Goal: Transaction & Acquisition: Download file/media

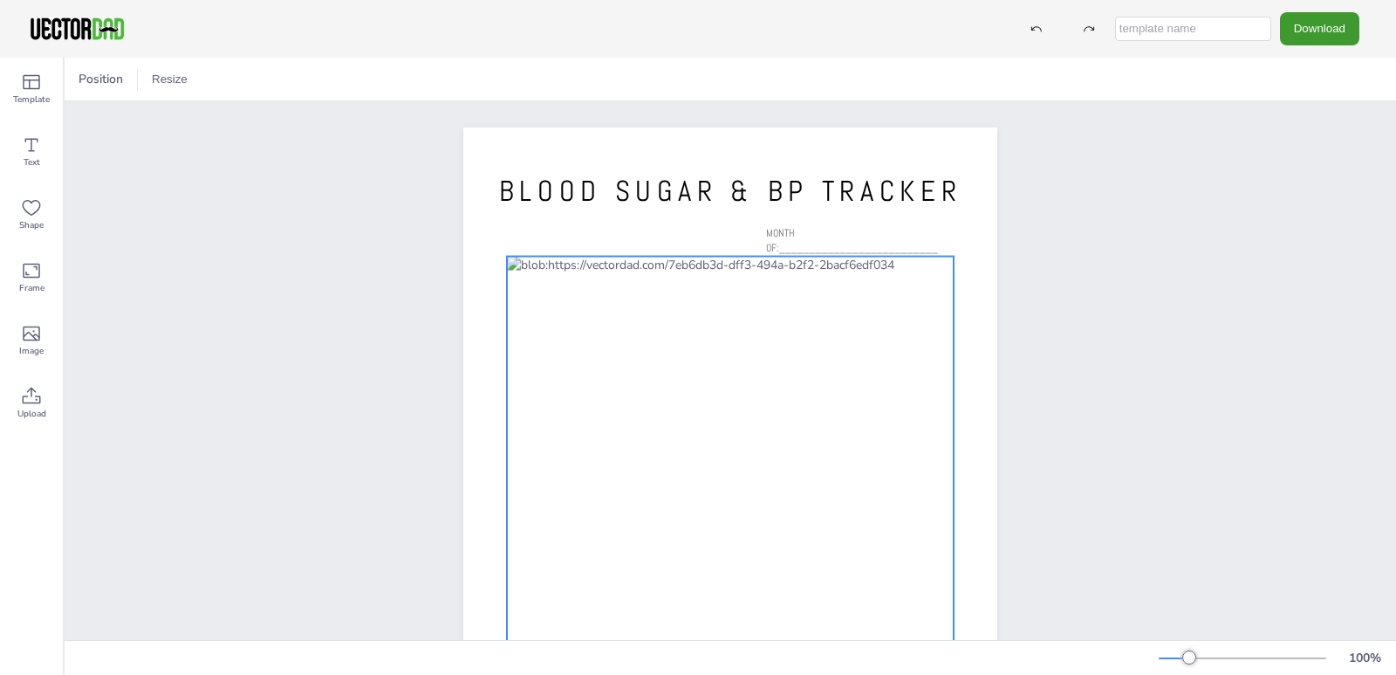
scroll to position [217, 0]
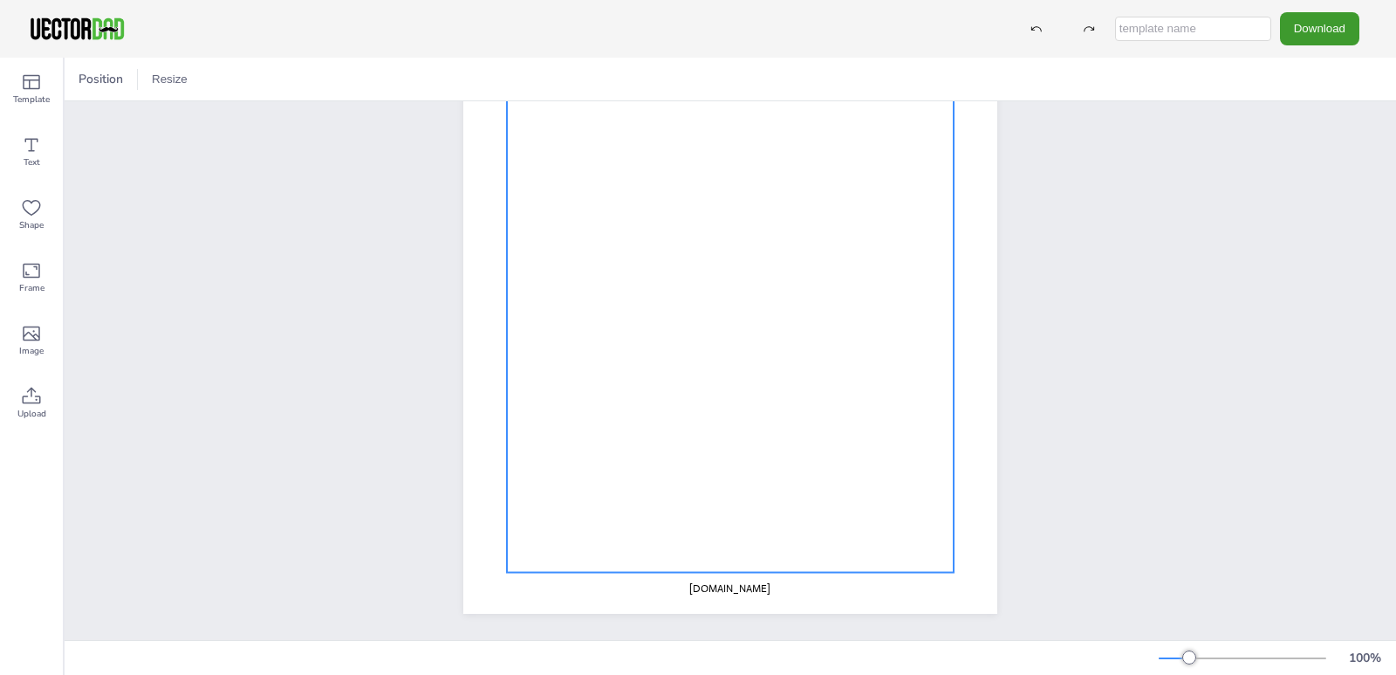
click at [710, 533] on div at bounding box center [730, 312] width 447 height 520
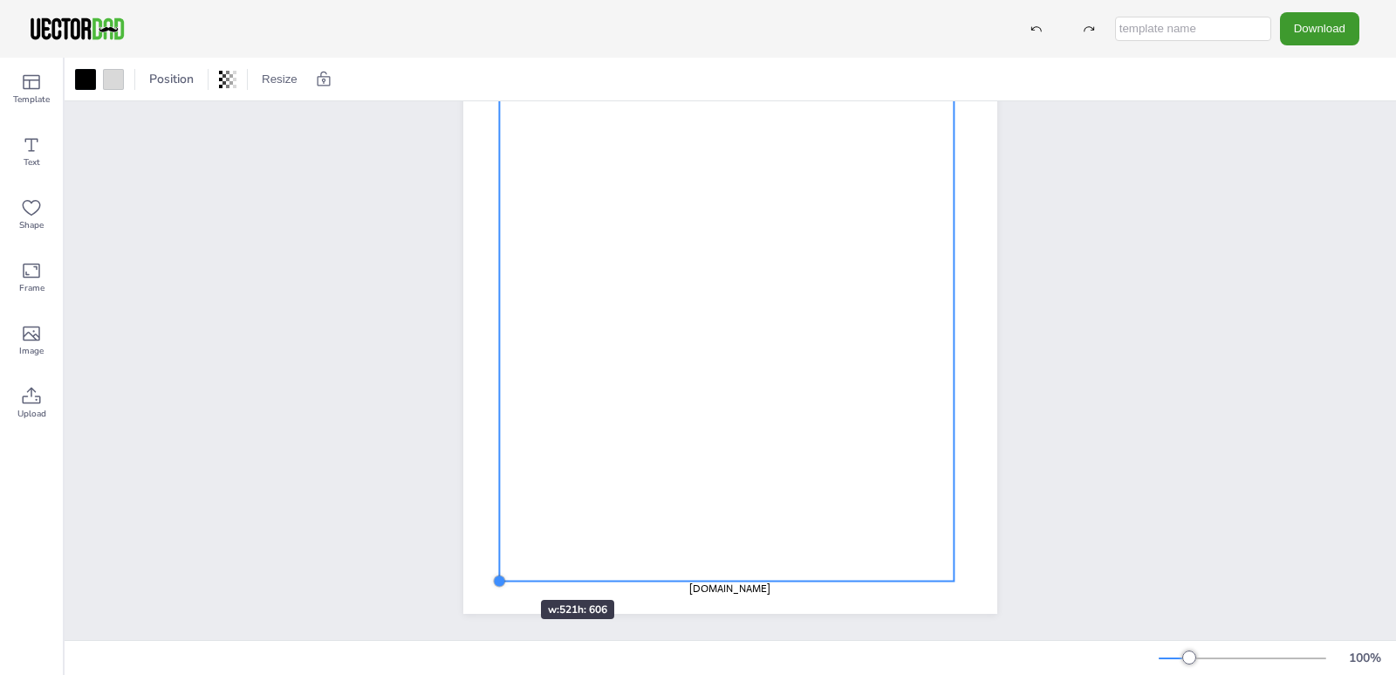
drag, startPoint x: 495, startPoint y: 559, endPoint x: 488, endPoint y: 569, distance: 11.9
click at [492, 573] on div at bounding box center [499, 580] width 14 height 14
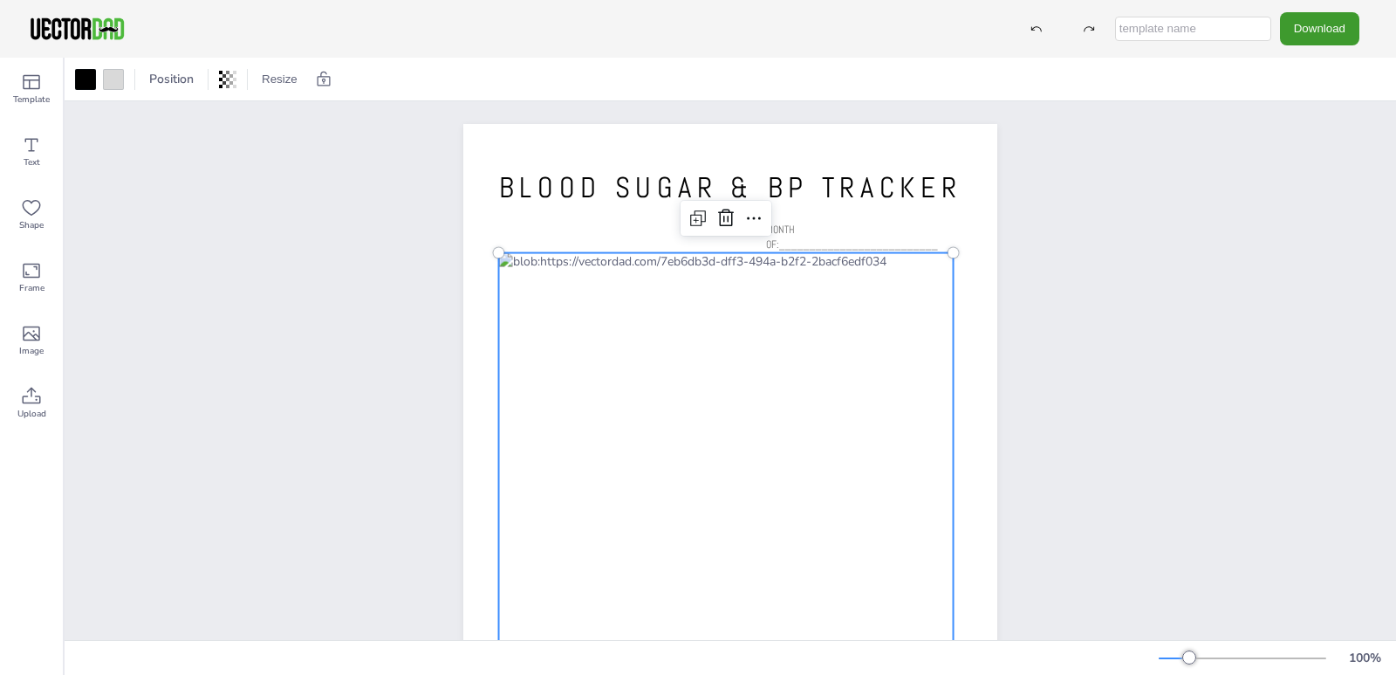
scroll to position [0, 0]
click at [603, 296] on div at bounding box center [726, 522] width 455 height 530
click at [752, 220] on icon at bounding box center [754, 221] width 21 height 21
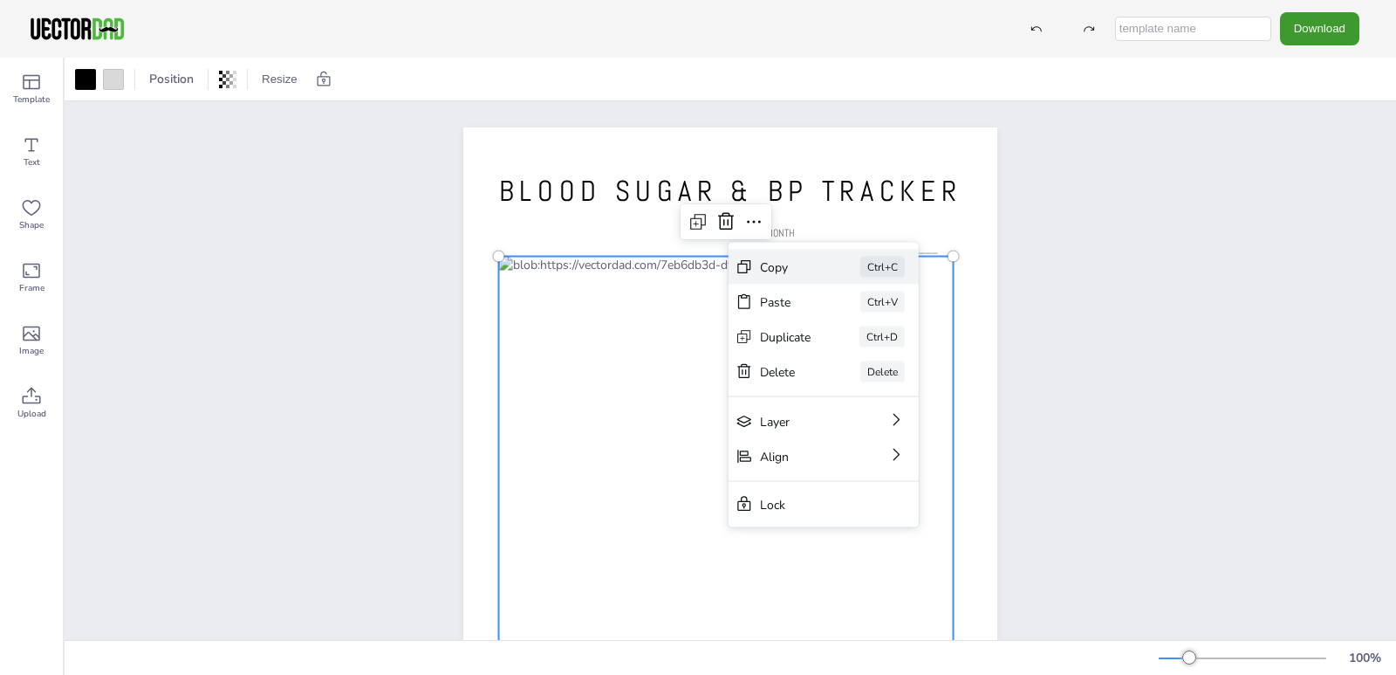
click at [747, 264] on icon at bounding box center [743, 266] width 13 height 13
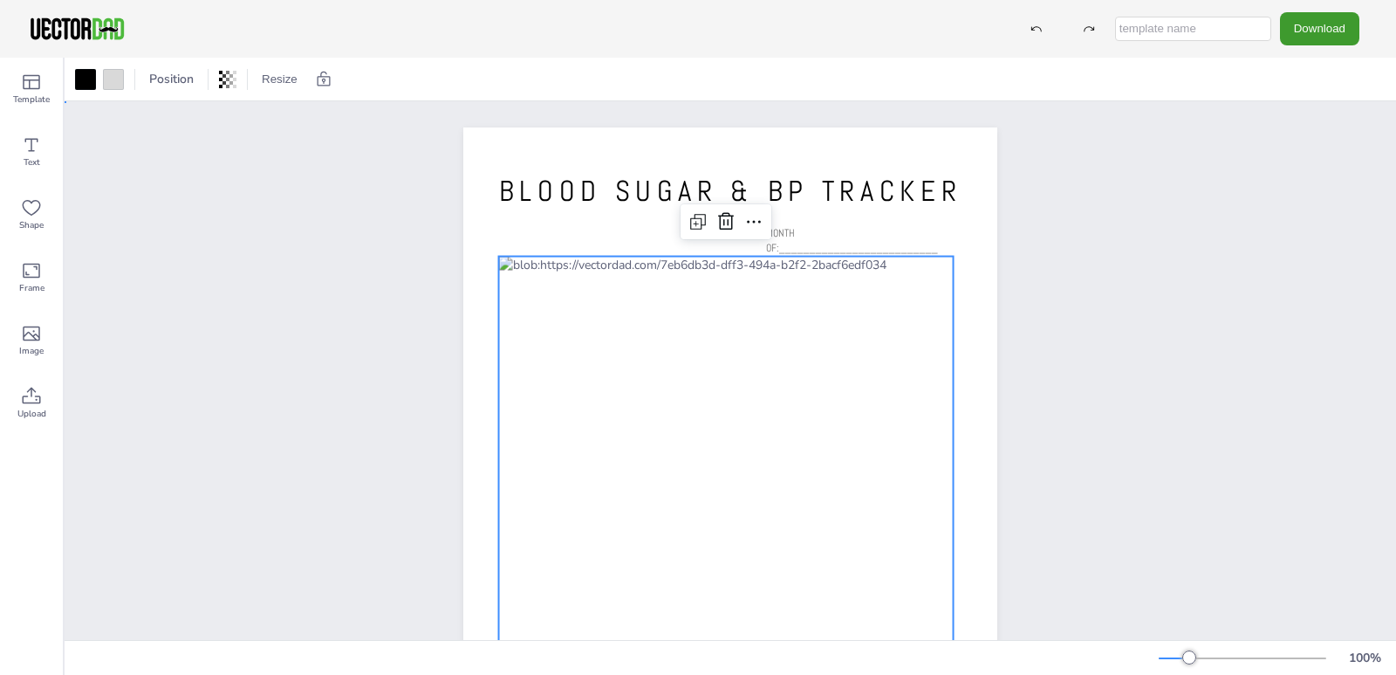
click at [337, 244] on div "[DOMAIN_NAME] BLOOD SUGAR & BP TRACKER MONTH OF:__________________________" at bounding box center [731, 472] width 1332 height 743
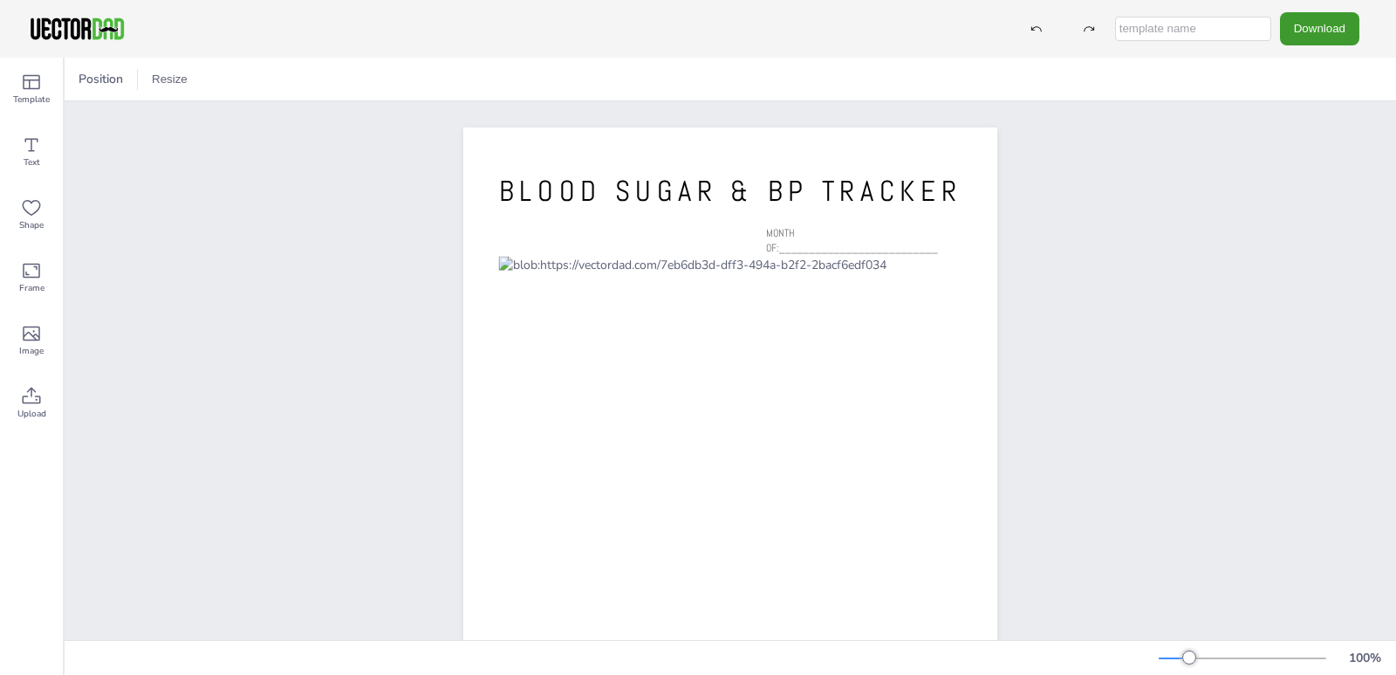
click at [1187, 28] on input "text" at bounding box center [1193, 29] width 156 height 24
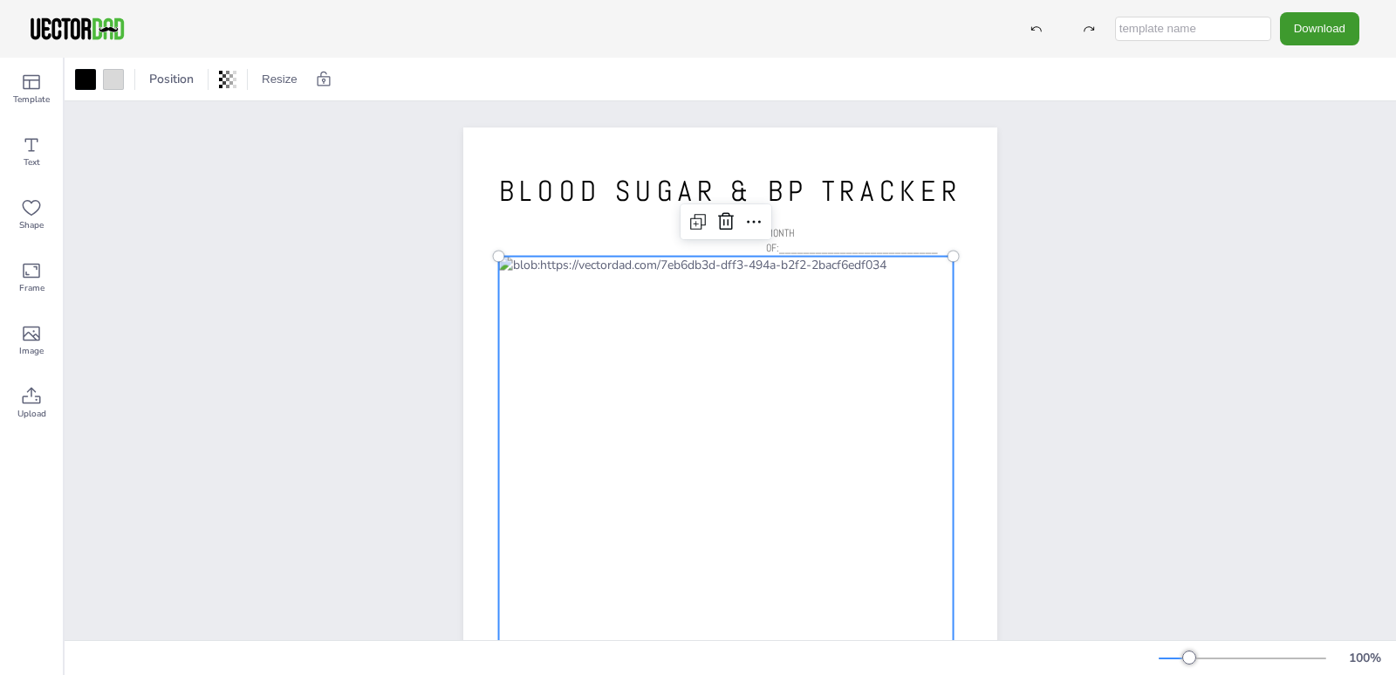
click at [602, 381] on div at bounding box center [726, 522] width 455 height 530
click at [603, 381] on div at bounding box center [726, 522] width 455 height 530
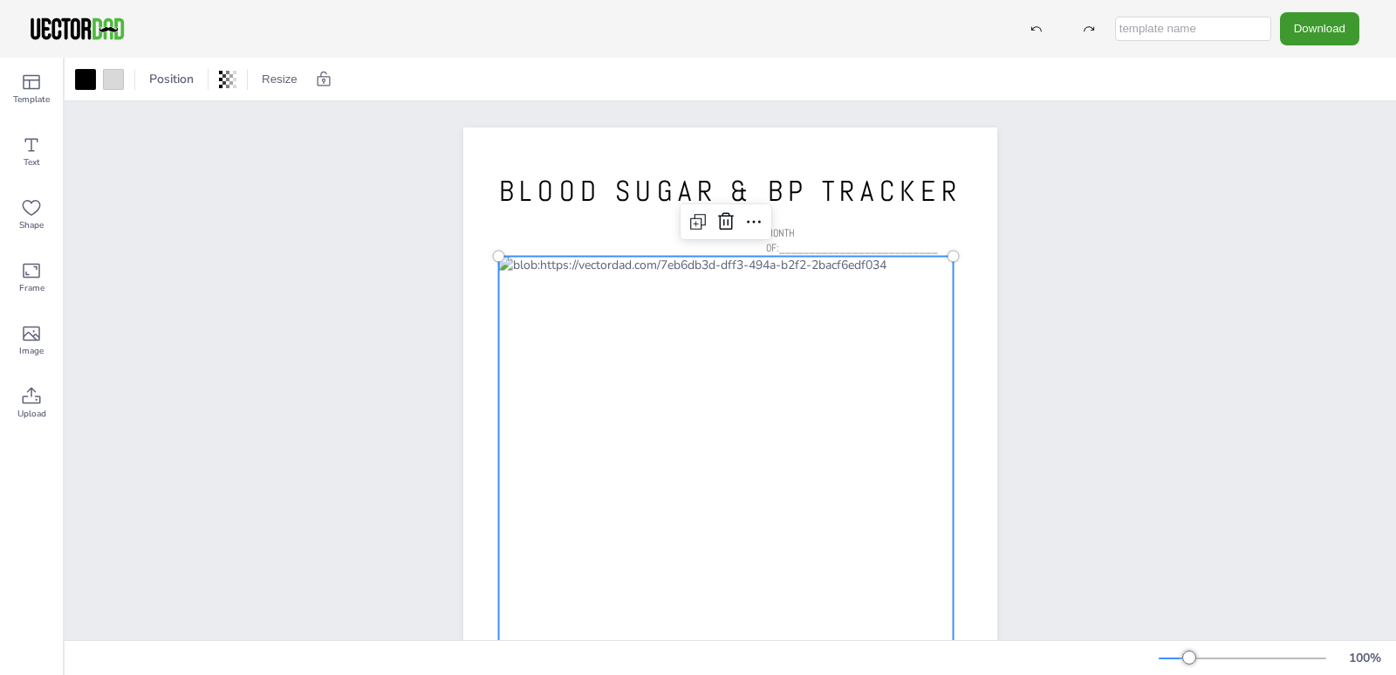
click at [603, 381] on div at bounding box center [726, 522] width 455 height 530
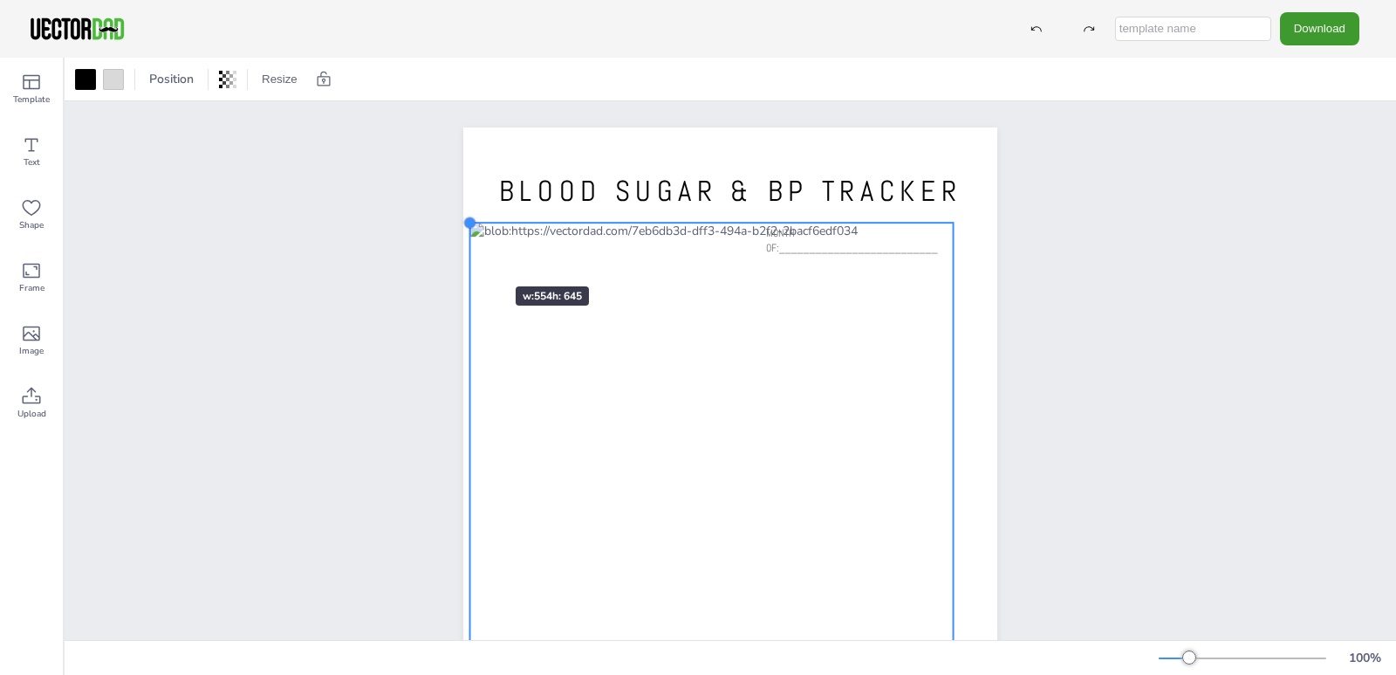
drag, startPoint x: 492, startPoint y: 257, endPoint x: 460, endPoint y: 252, distance: 32.7
click at [463, 253] on div "[DOMAIN_NAME] BLOOD SUGAR & BP TRACKER MONTH OF:__________________________" at bounding box center [730, 472] width 534 height 690
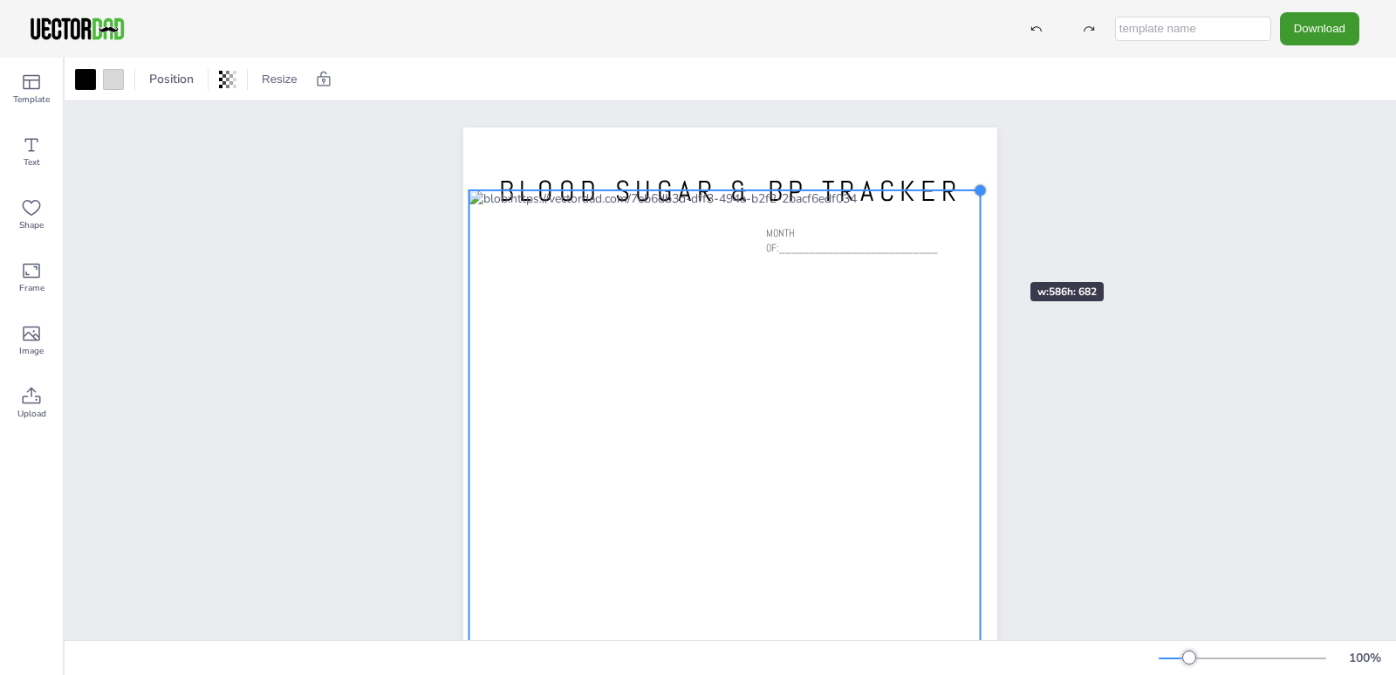
drag, startPoint x: 951, startPoint y: 220, endPoint x: 888, endPoint y: 209, distance: 64.6
click at [977, 251] on div "[DOMAIN_NAME] BLOOD SUGAR & BP TRACKER MONTH OF:__________________________" at bounding box center [730, 472] width 534 height 690
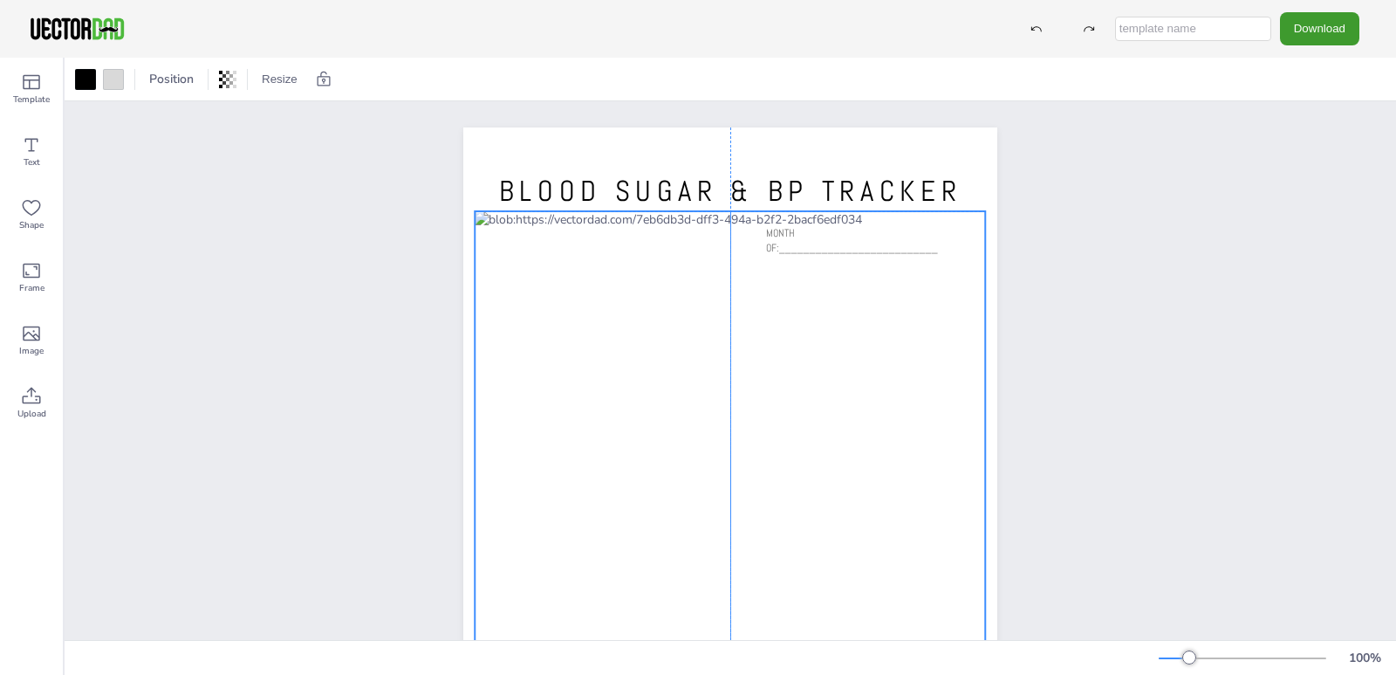
drag, startPoint x: 899, startPoint y: 220, endPoint x: 894, endPoint y: 230, distance: 10.9
click at [894, 230] on div at bounding box center [730, 508] width 511 height 594
click at [1314, 34] on button "Download" at bounding box center [1319, 28] width 79 height 32
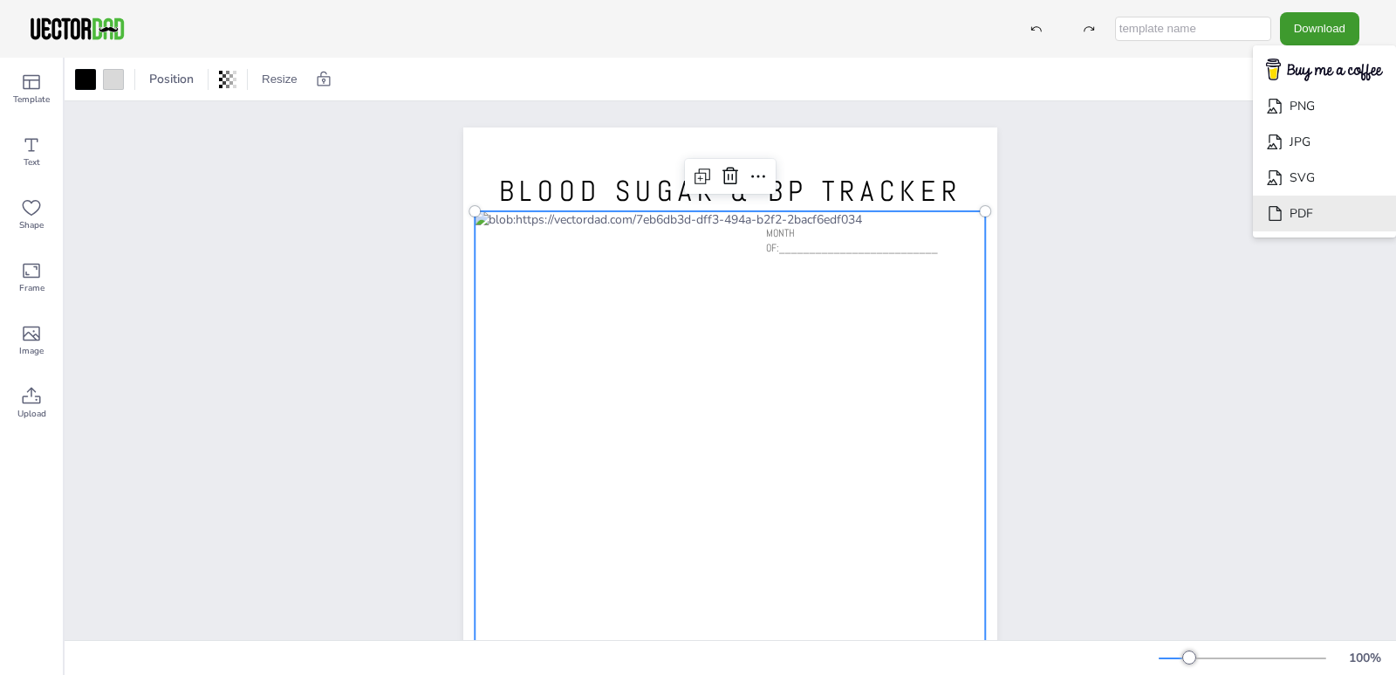
click at [1302, 222] on li "PDF" at bounding box center [1324, 213] width 143 height 36
